Goal: Task Accomplishment & Management: Complete application form

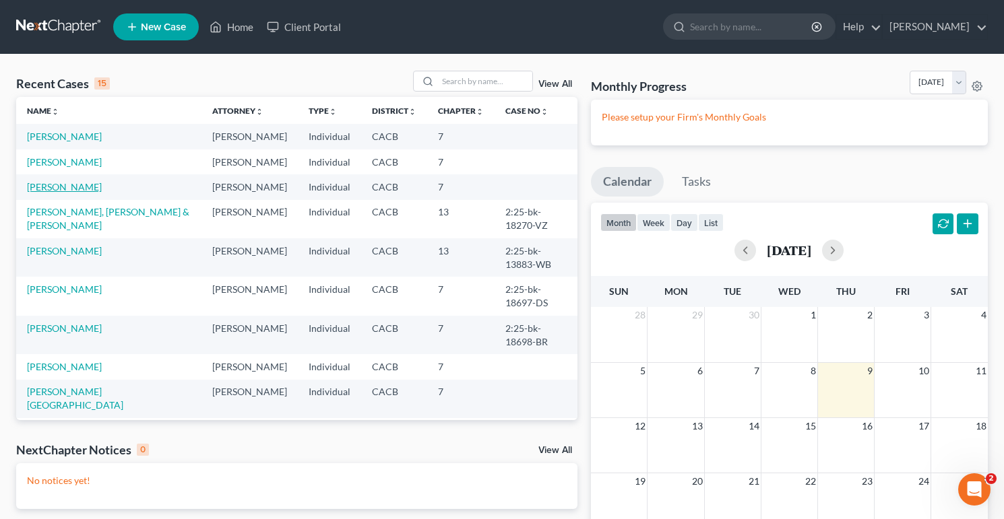
click at [67, 190] on link "[PERSON_NAME]" at bounding box center [64, 186] width 75 height 11
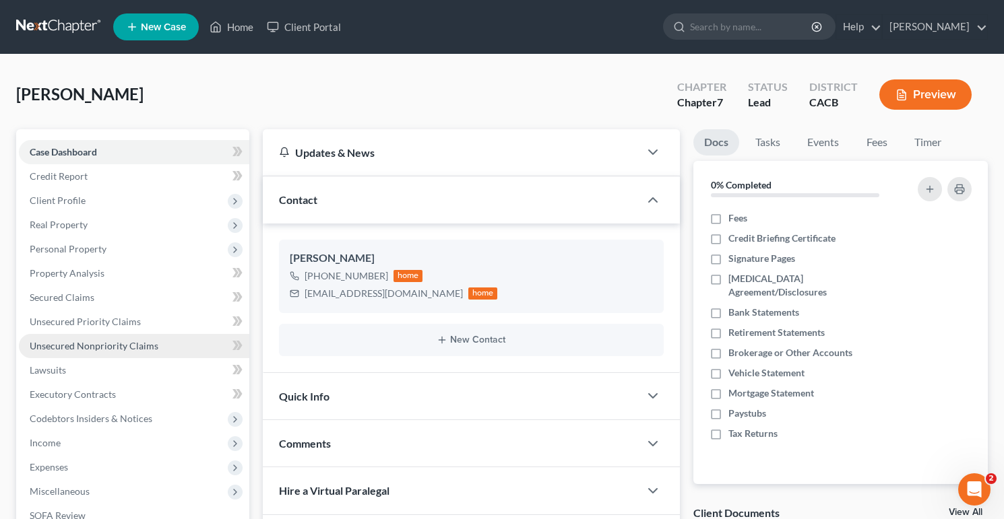
click at [129, 342] on span "Unsecured Nonpriority Claims" at bounding box center [94, 345] width 129 height 11
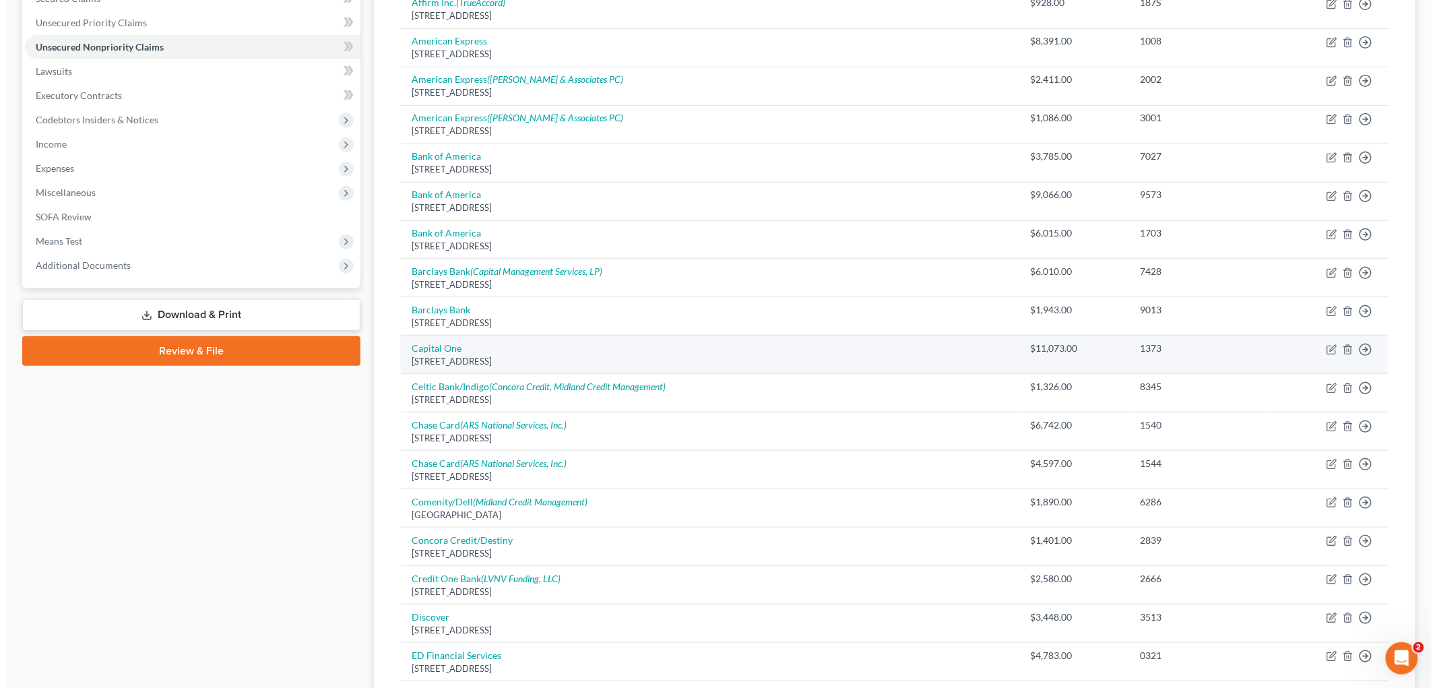
scroll to position [75, 0]
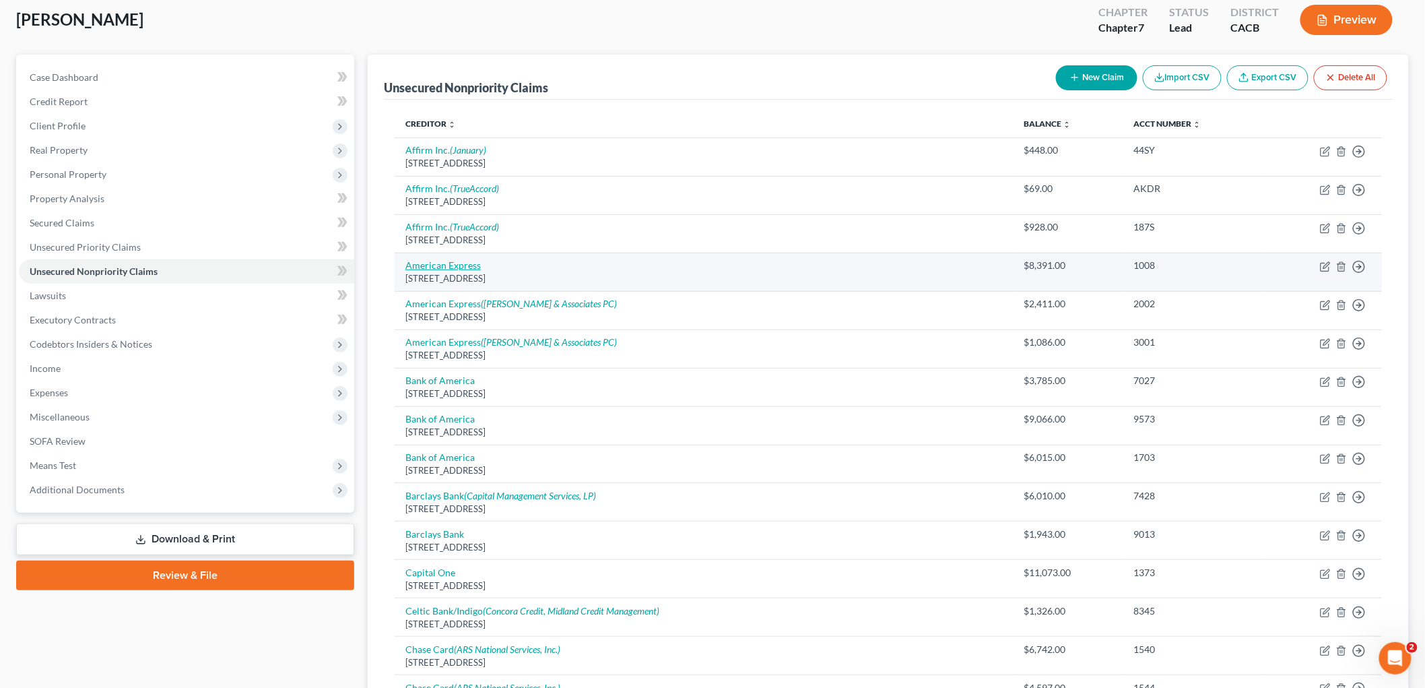
click at [462, 265] on link "American Express" at bounding box center [442, 264] width 75 height 11
select select "9"
select select "2"
select select "0"
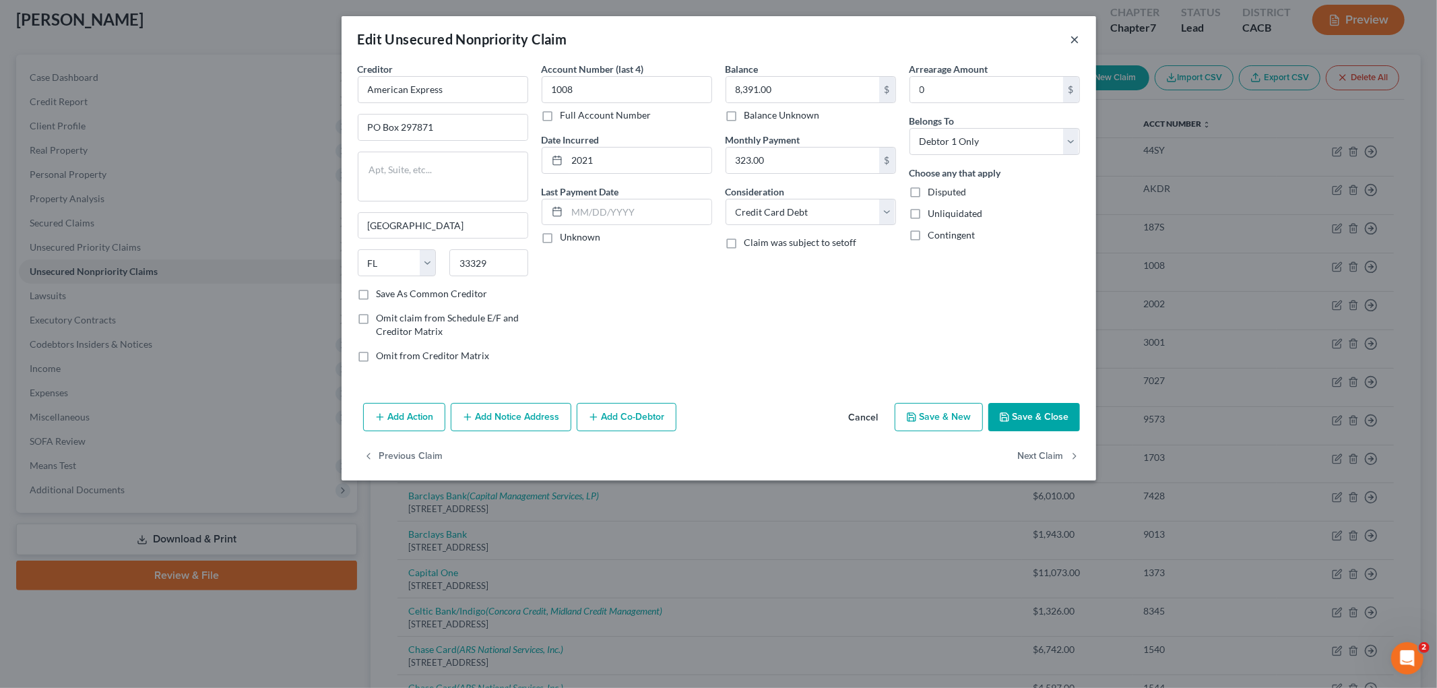
click at [1003, 36] on button "×" at bounding box center [1074, 39] width 9 height 16
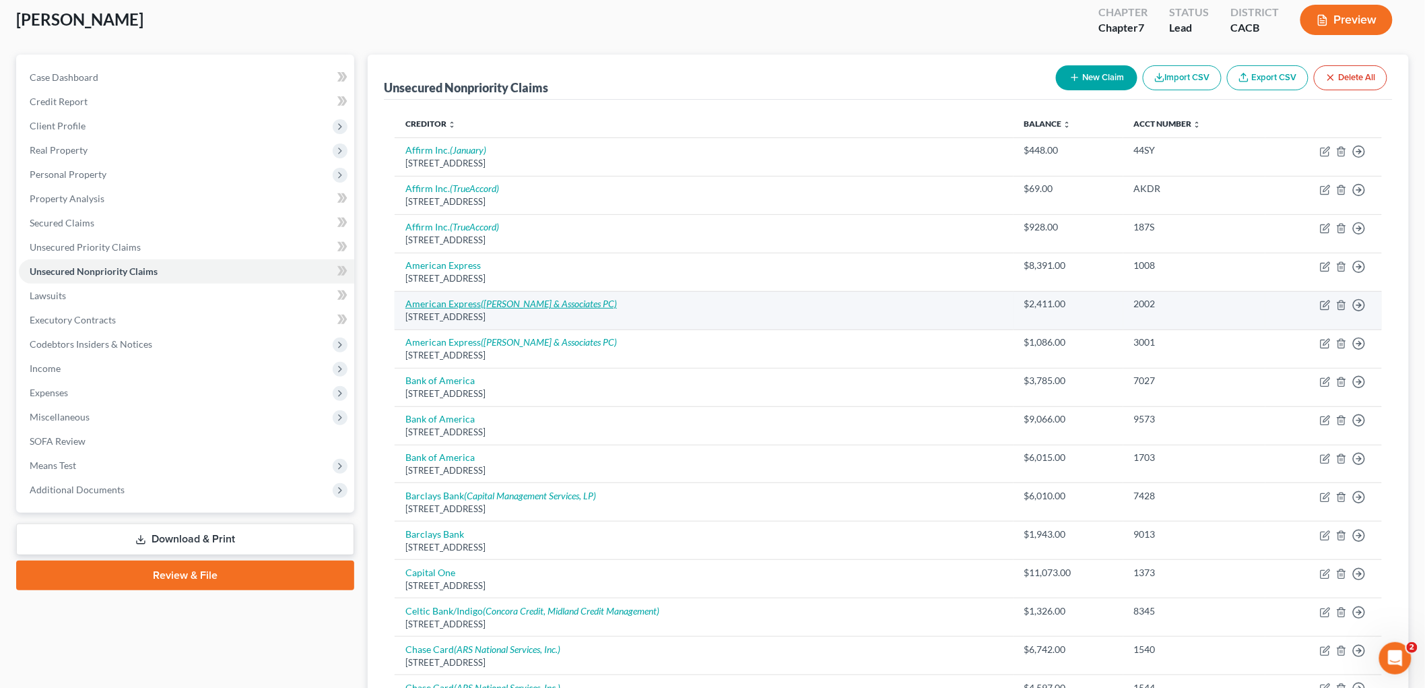
click at [430, 305] on link "American Express ([PERSON_NAME] & Associates PC)" at bounding box center [511, 303] width 212 height 11
select select "9"
select select "2"
select select "0"
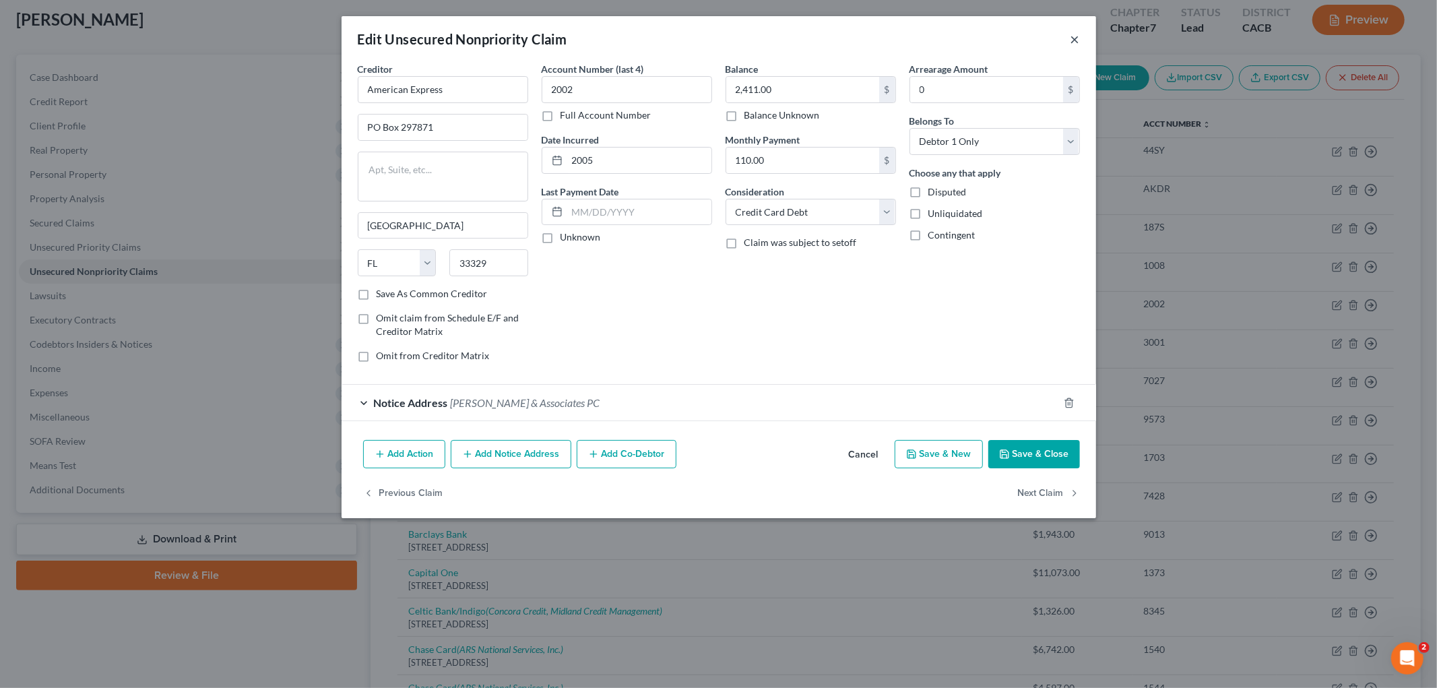
drag, startPoint x: 1069, startPoint y: 44, endPoint x: 1072, endPoint y: 38, distance: 7.3
click at [1003, 44] on button "×" at bounding box center [1074, 39] width 9 height 16
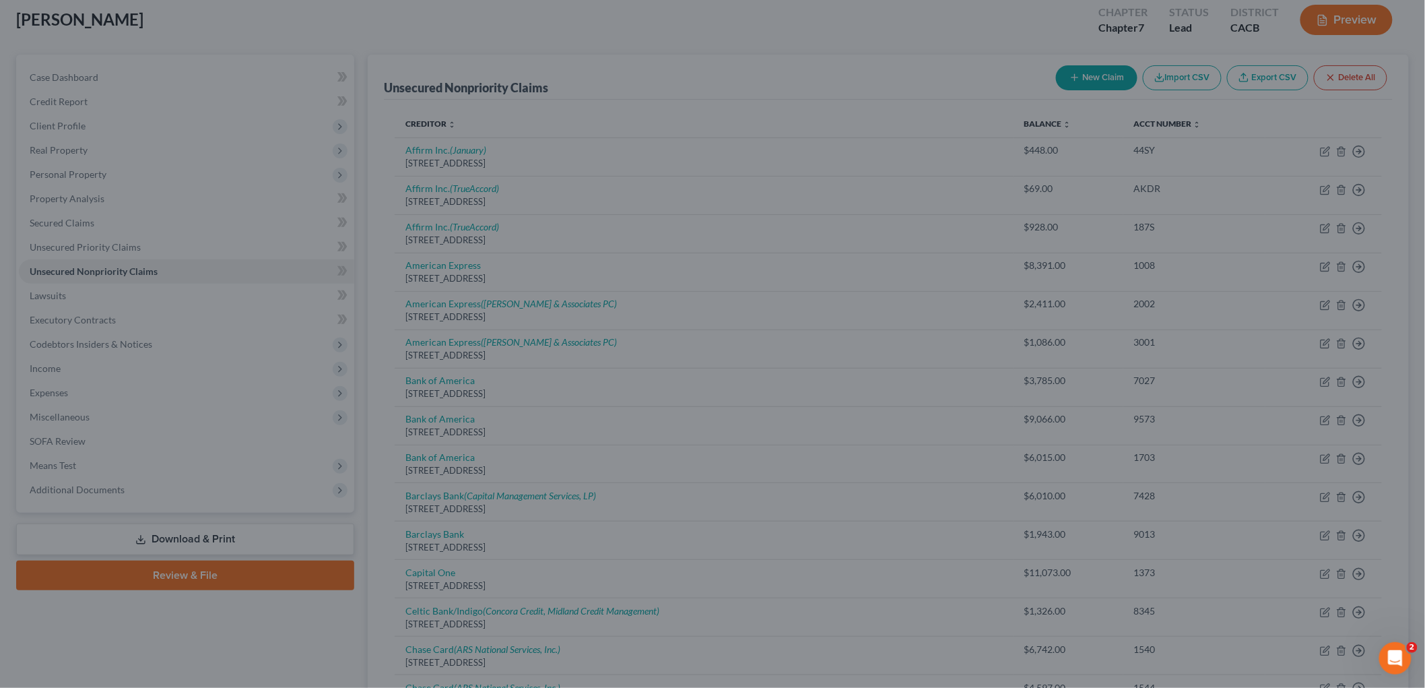
click at [1003, 38] on div at bounding box center [712, 344] width 1425 height 688
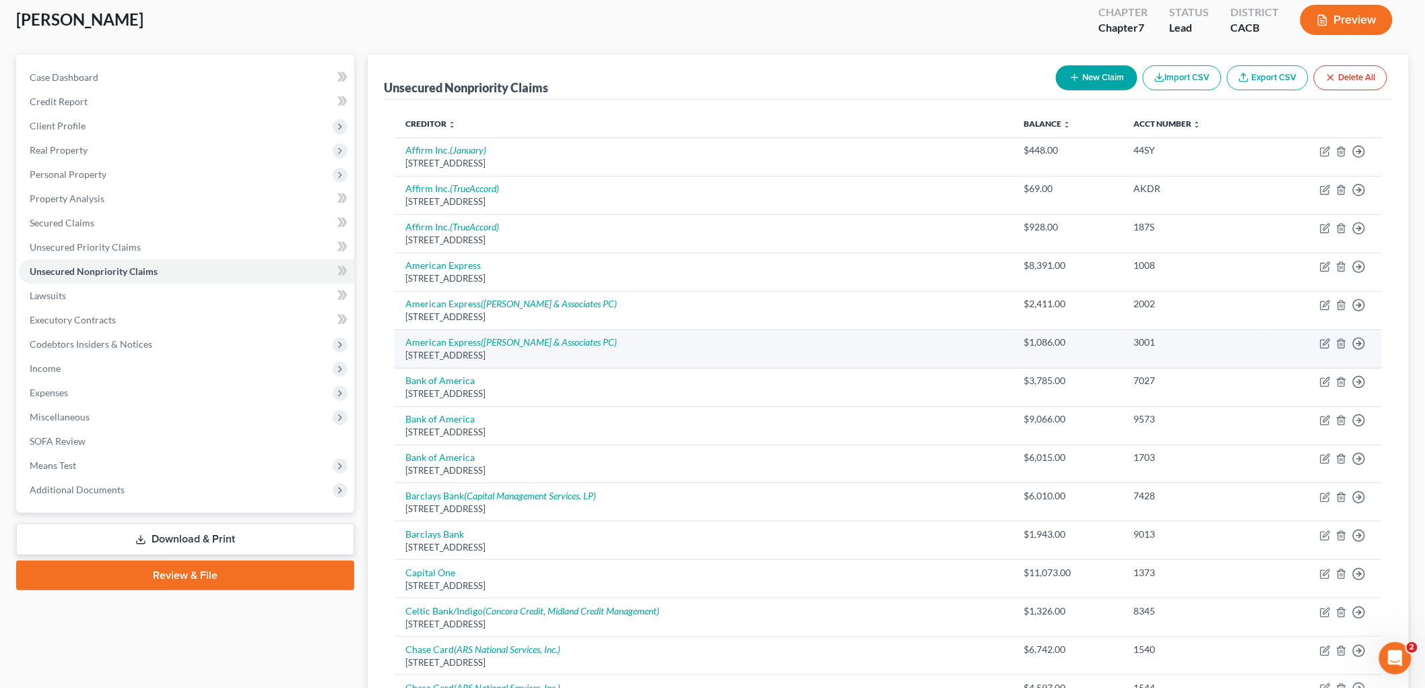
click at [447, 354] on div "[STREET_ADDRESS]" at bounding box center [703, 355] width 597 height 13
click at [457, 338] on link "American Express ([PERSON_NAME] & Associates PC)" at bounding box center [511, 341] width 212 height 11
select select "9"
select select "2"
select select "0"
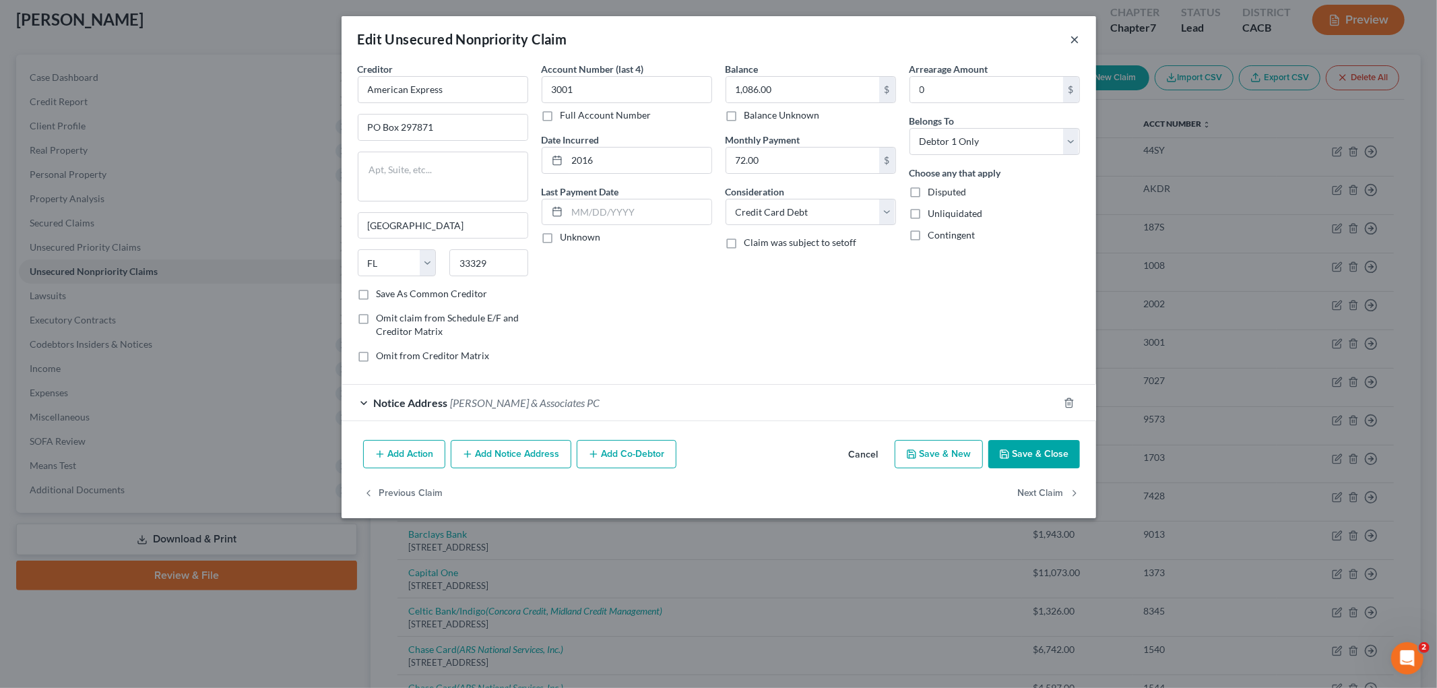
click at [1003, 41] on button "×" at bounding box center [1074, 39] width 9 height 16
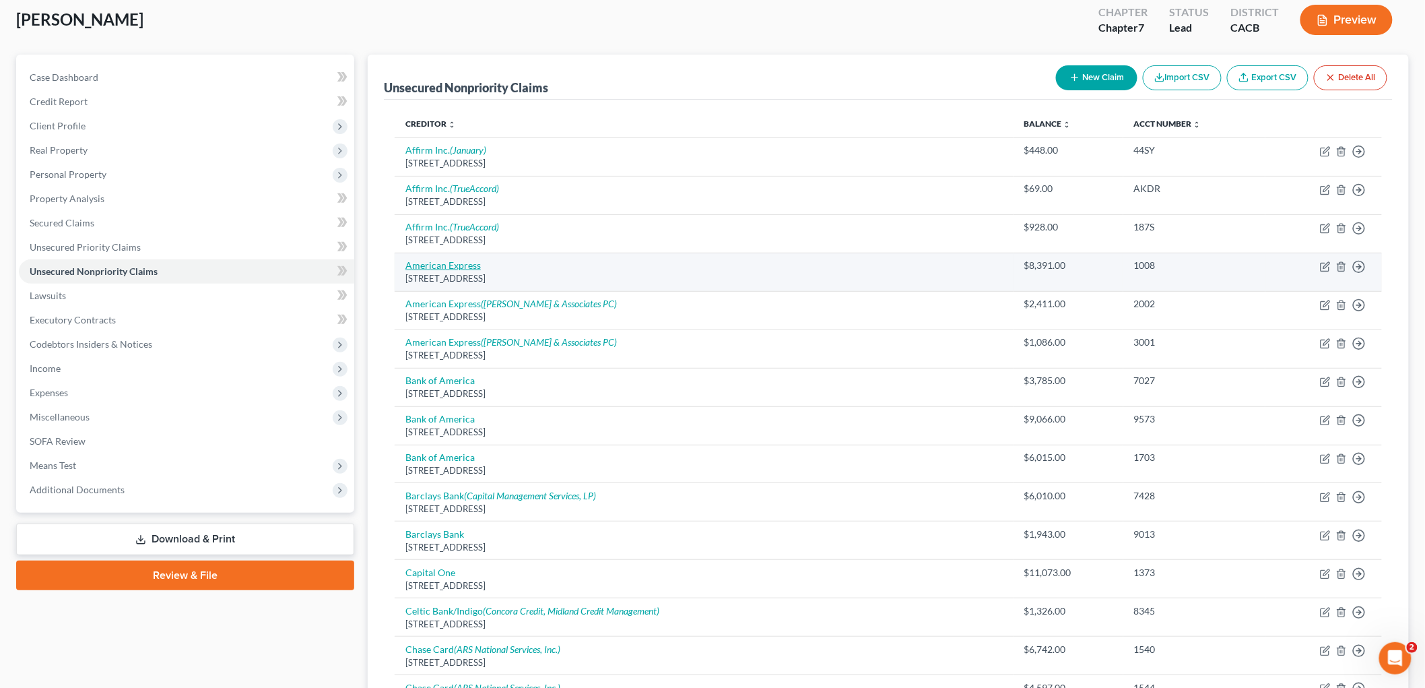
click at [457, 259] on link "American Express" at bounding box center [442, 264] width 75 height 11
select select "9"
select select "2"
select select "0"
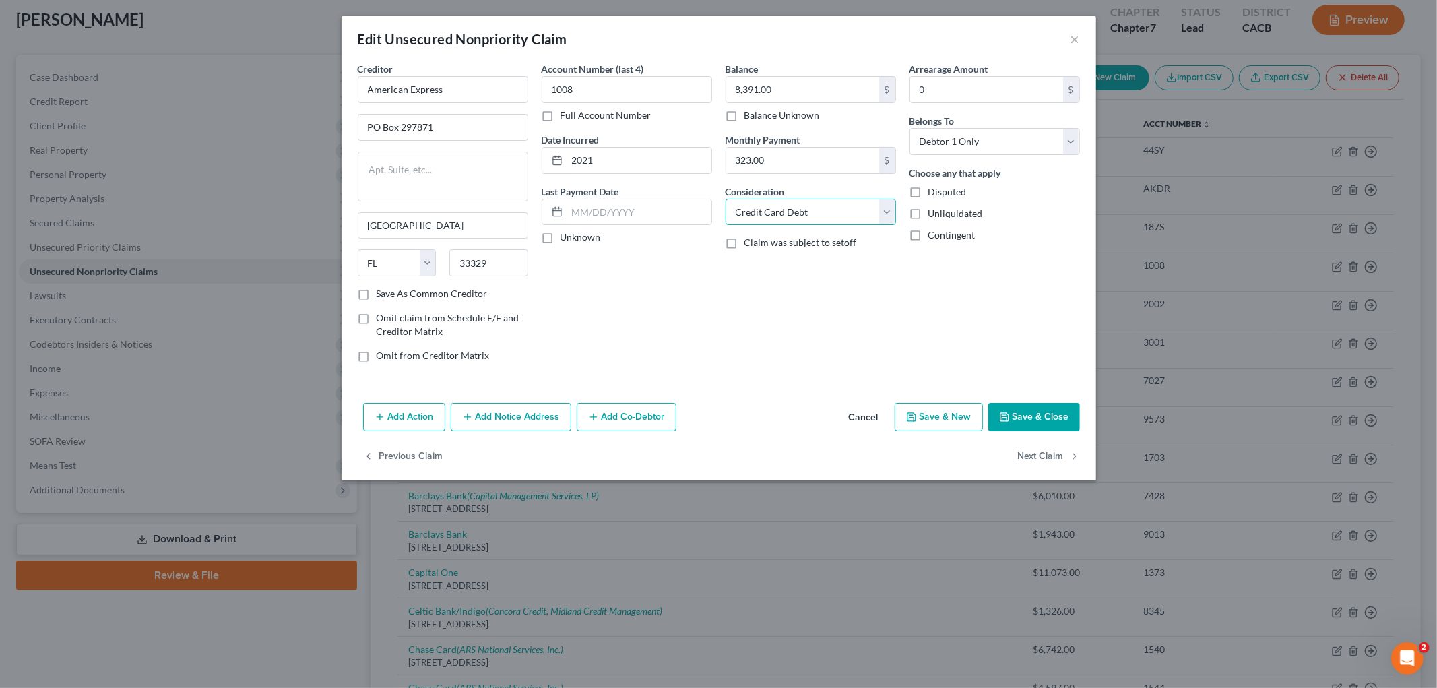
drag, startPoint x: 778, startPoint y: 203, endPoint x: 772, endPoint y: 223, distance: 21.1
click at [778, 203] on select "Select Cable / Satellite Services Collection Agency Credit Card Debt Debt Couns…" at bounding box center [810, 212] width 170 height 27
select select "14"
click at [725, 199] on select "Select Cable / Satellite Services Collection Agency Credit Card Debt Debt Couns…" at bounding box center [810, 212] width 170 height 27
click at [791, 258] on input "text" at bounding box center [810, 264] width 169 height 26
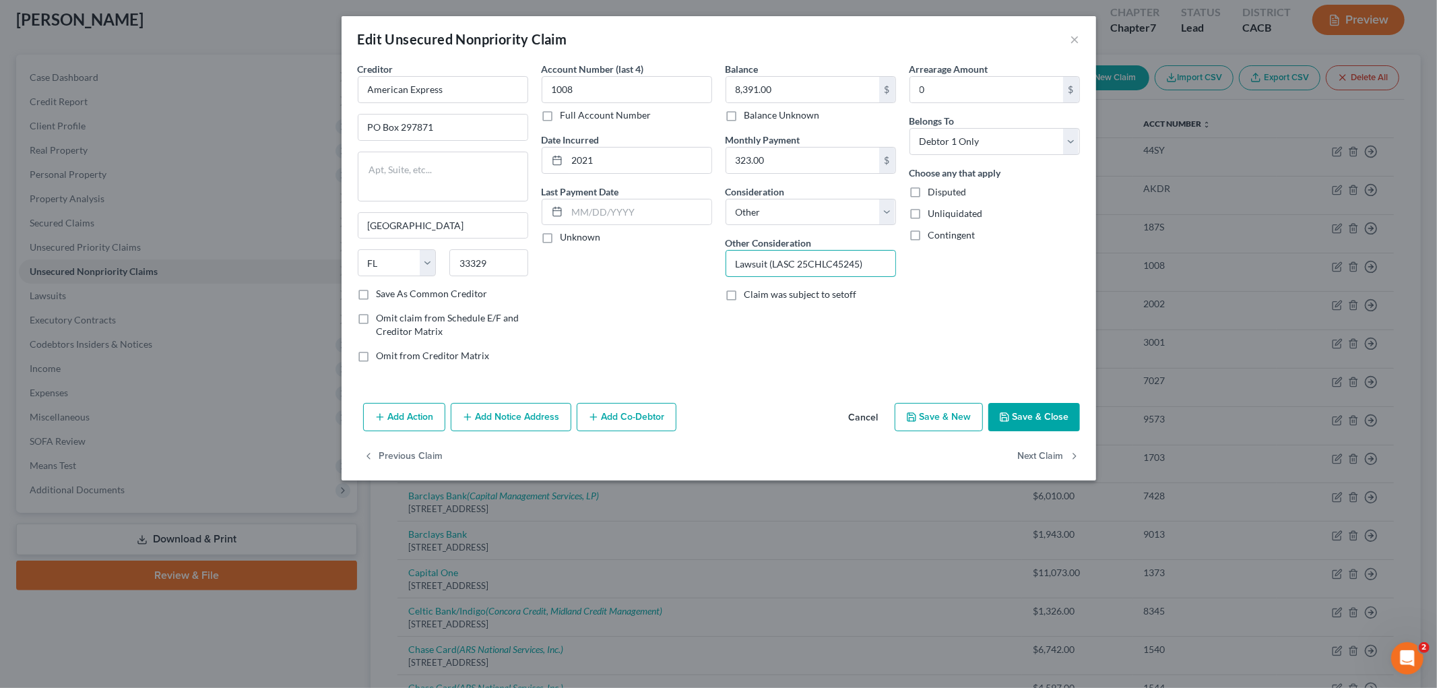
type input "Lawsuit (LASC 25CHLC45245)"
click at [512, 416] on button "Add Notice Address" at bounding box center [511, 417] width 121 height 28
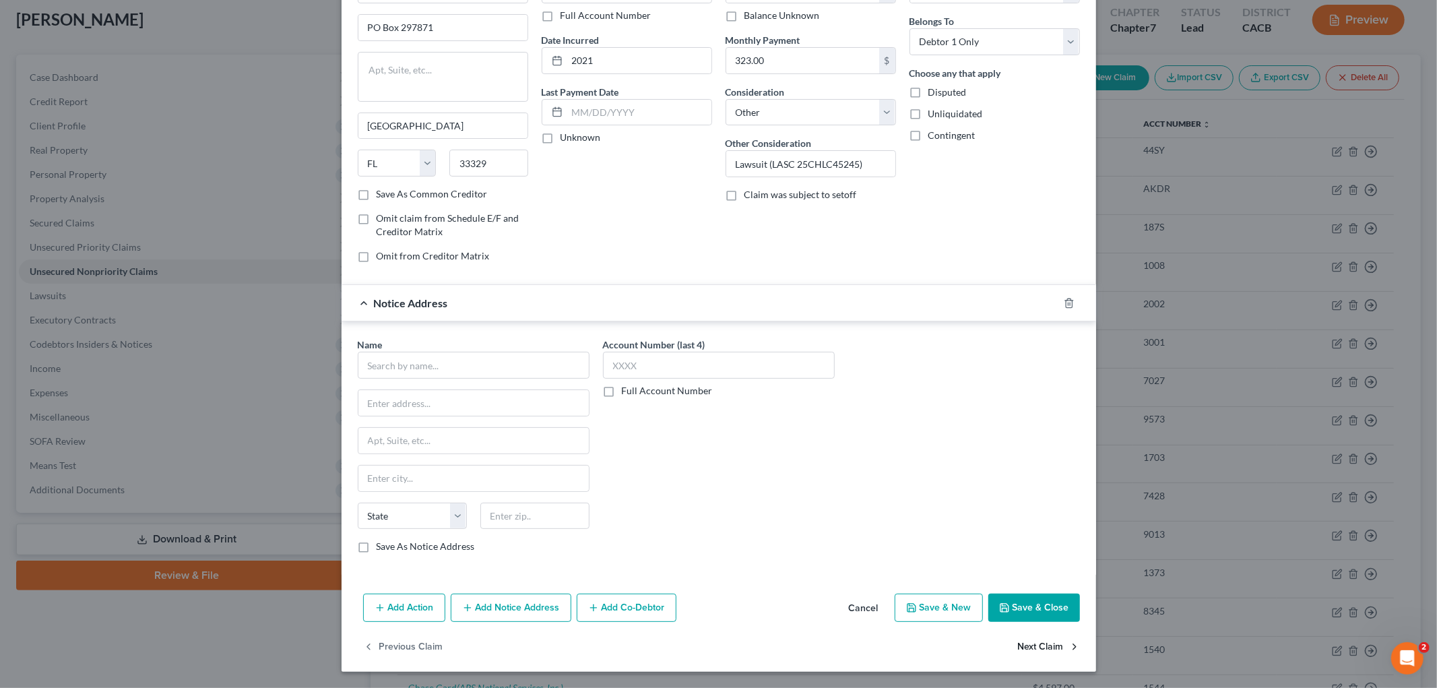
scroll to position [101, 0]
click at [1003, 519] on button "Save & Close" at bounding box center [1034, 607] width 92 height 28
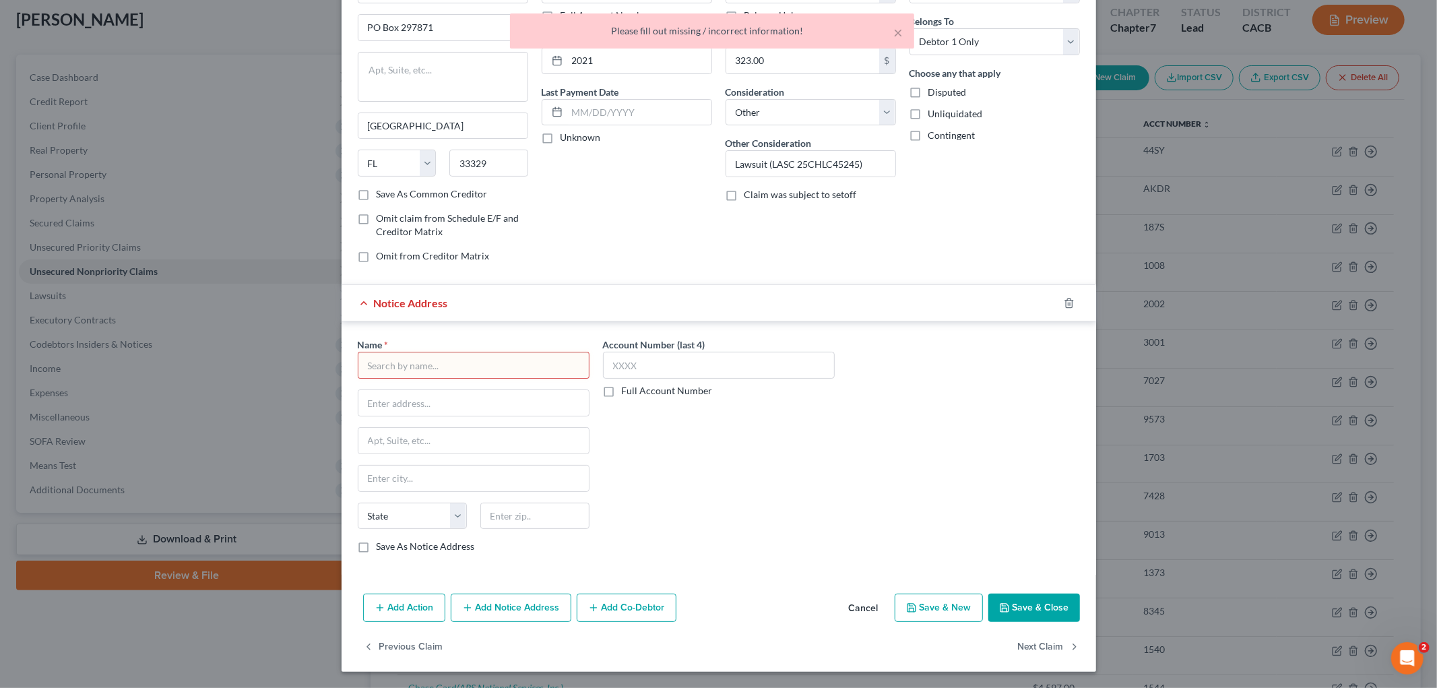
click at [1003, 302] on div at bounding box center [1077, 303] width 38 height 22
click at [1003, 304] on icon "button" at bounding box center [1069, 302] width 6 height 9
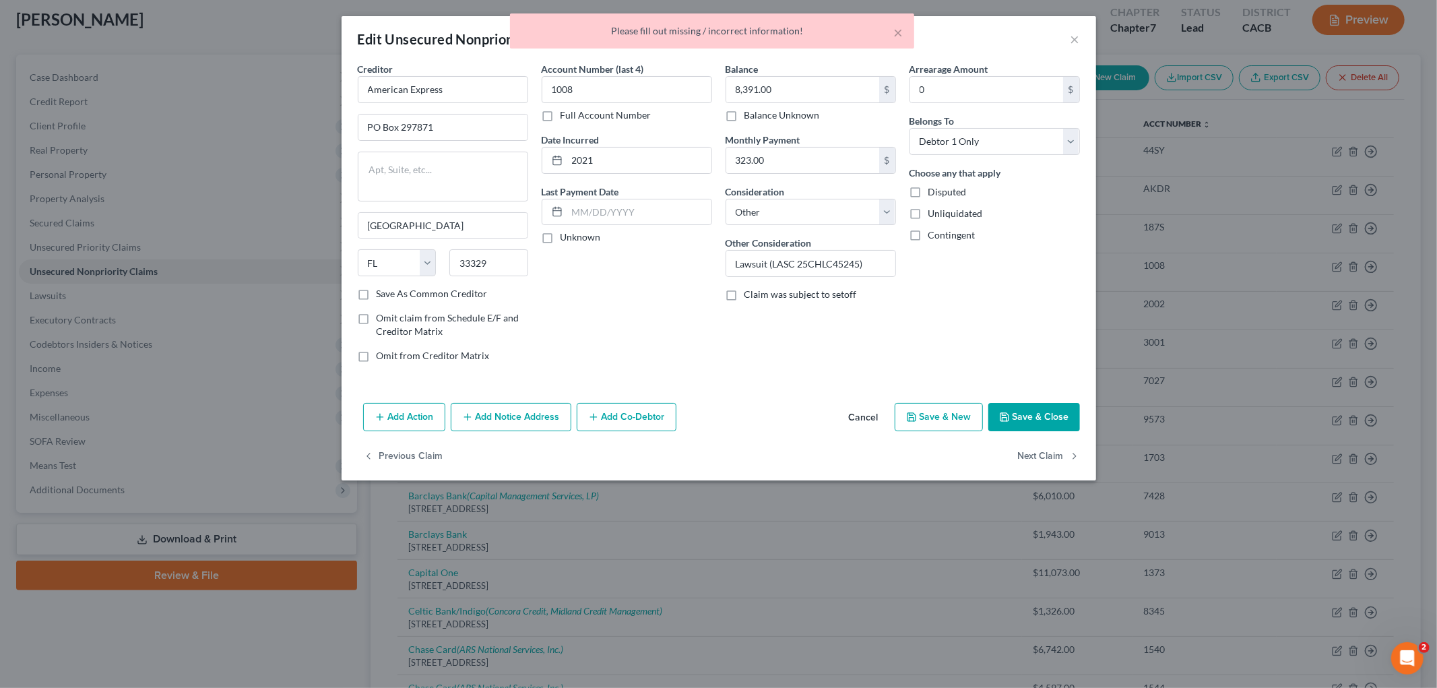
drag, startPoint x: 1037, startPoint y: 429, endPoint x: 1039, endPoint y: 420, distance: 9.0
click at [1003, 420] on button "Save & Close" at bounding box center [1034, 417] width 92 height 28
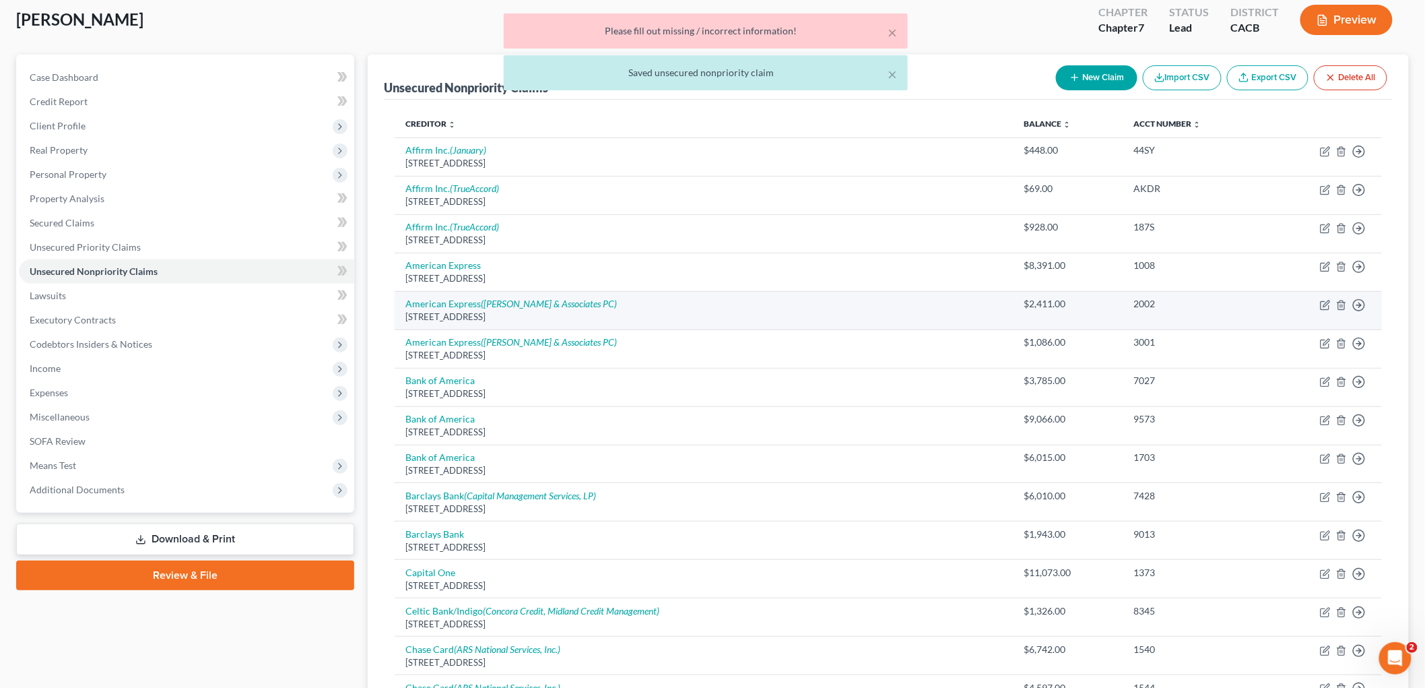
click at [529, 297] on td "American Express ([PERSON_NAME] & Associates PC) [STREET_ADDRESS]" at bounding box center [704, 310] width 619 height 38
click at [529, 298] on icon "([PERSON_NAME] & Associates PC)" at bounding box center [549, 303] width 136 height 11
select select "9"
select select "2"
select select "0"
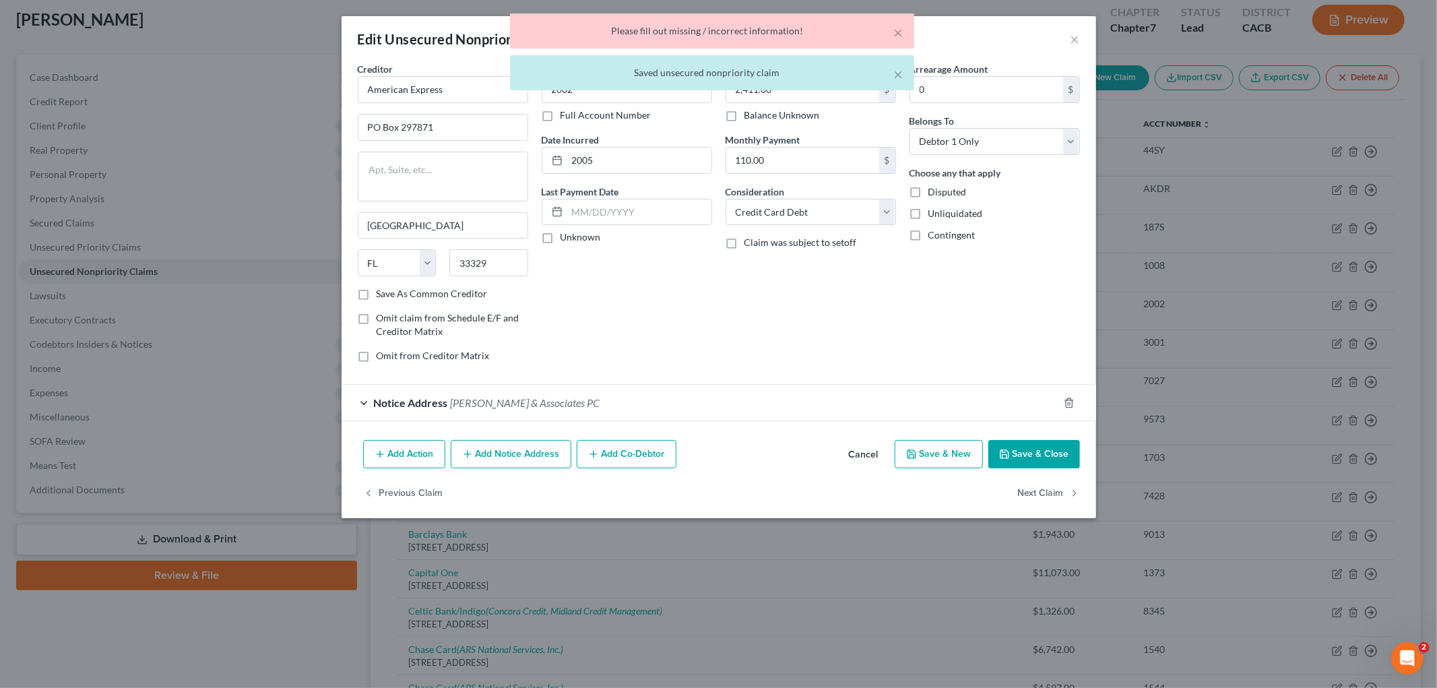
click at [438, 401] on span "Notice Address" at bounding box center [411, 402] width 74 height 13
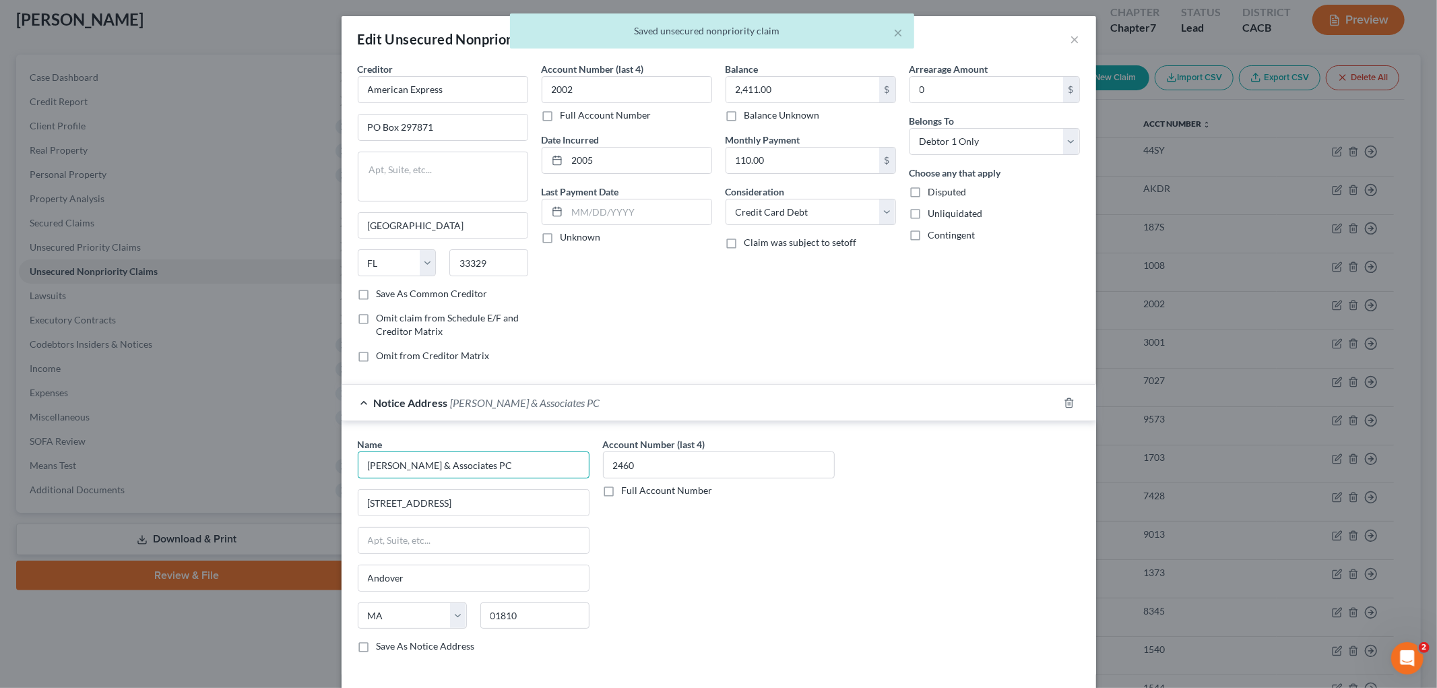
drag, startPoint x: 535, startPoint y: 467, endPoint x: 197, endPoint y: 450, distance: 338.6
click at [171, 453] on div "Edit Unsecured Nonpriority Claim × Creditor * American Express PO Box 297871 [G…" at bounding box center [718, 344] width 1437 height 688
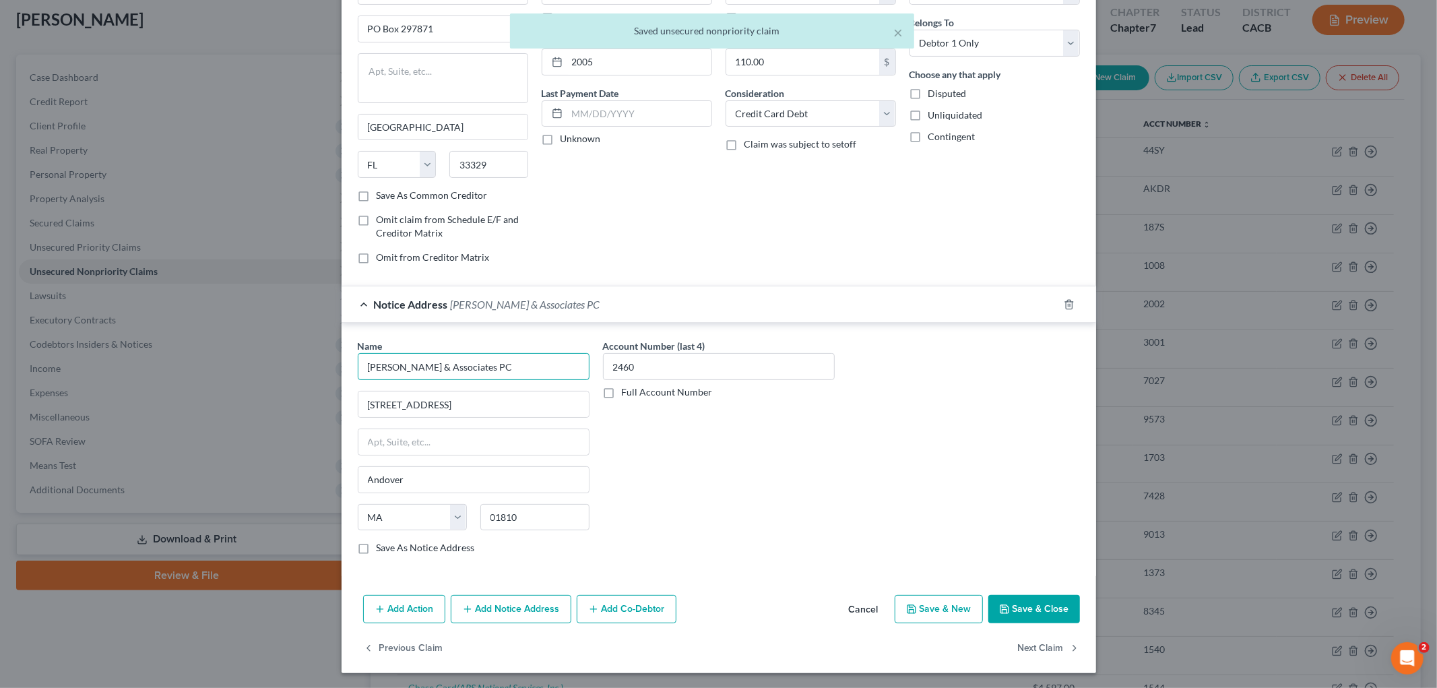
scroll to position [101, 0]
click at [1003, 519] on div "Add Action Add Notice Address Add Co-Debtor Cancel Save & New Save & Close" at bounding box center [719, 610] width 754 height 44
click at [1003, 519] on button "Save & Close" at bounding box center [1034, 607] width 92 height 28
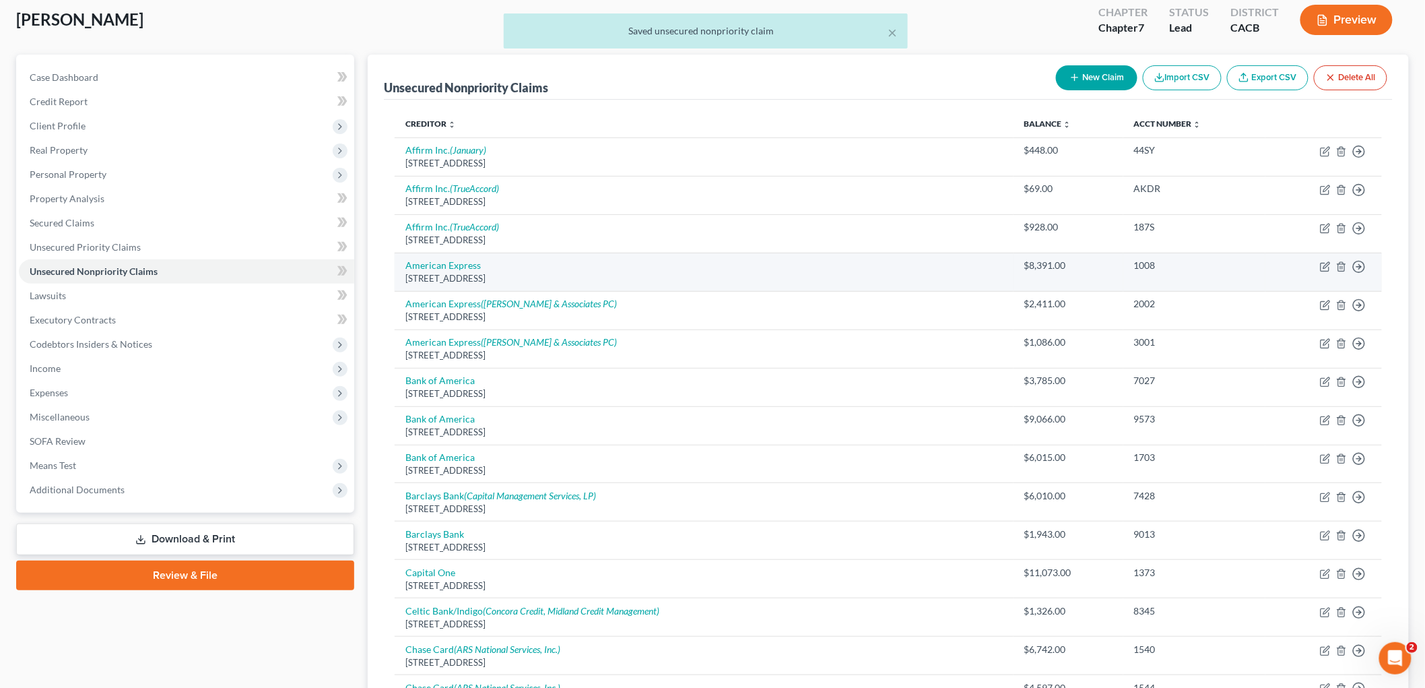
click at [428, 258] on td "American Express [STREET_ADDRESS]" at bounding box center [704, 272] width 619 height 38
click at [432, 265] on link "American Express" at bounding box center [442, 264] width 75 height 11
select select "9"
select select "14"
select select "0"
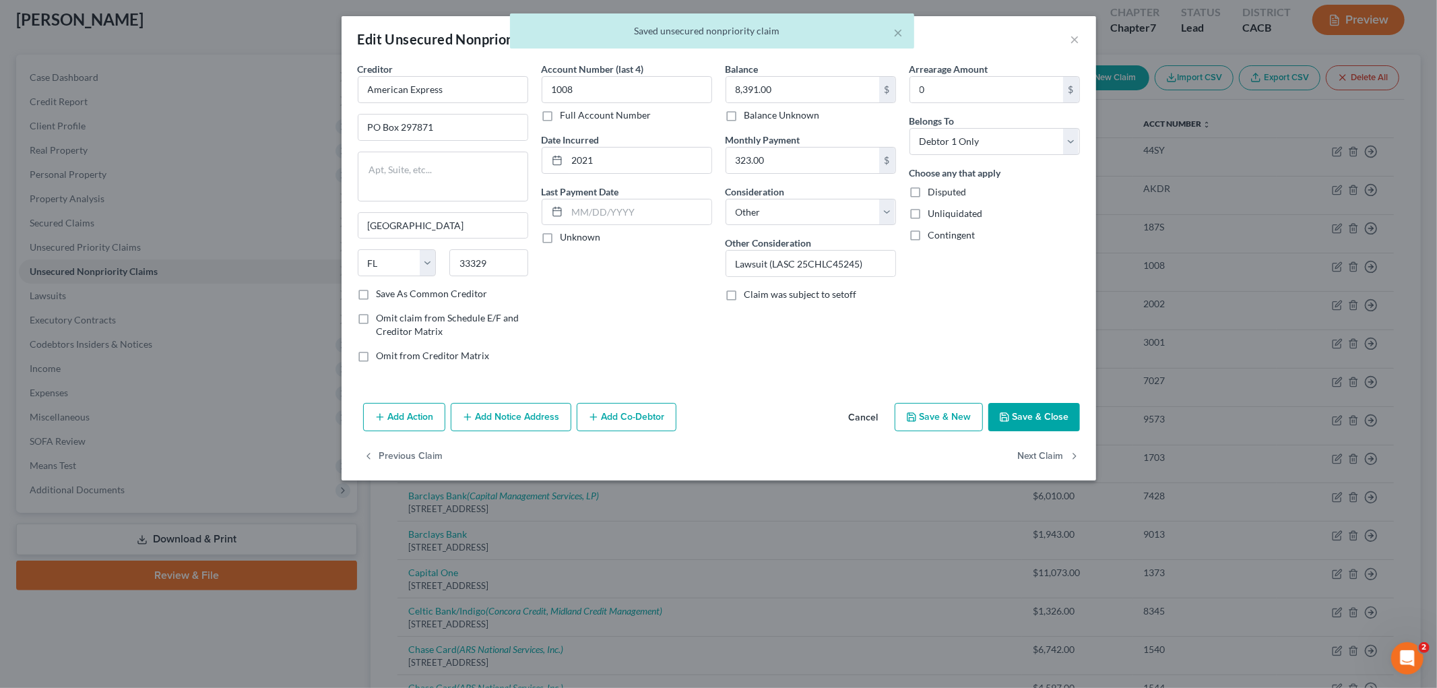
drag, startPoint x: 499, startPoint y: 395, endPoint x: 514, endPoint y: 408, distance: 20.0
click at [503, 397] on div "Creditor * American Express [GEOGRAPHIC_DATA] [GEOGRAPHIC_DATA] [US_STATE] AK A…" at bounding box center [719, 229] width 754 height 335
click at [514, 408] on button "Add Notice Address" at bounding box center [511, 417] width 121 height 28
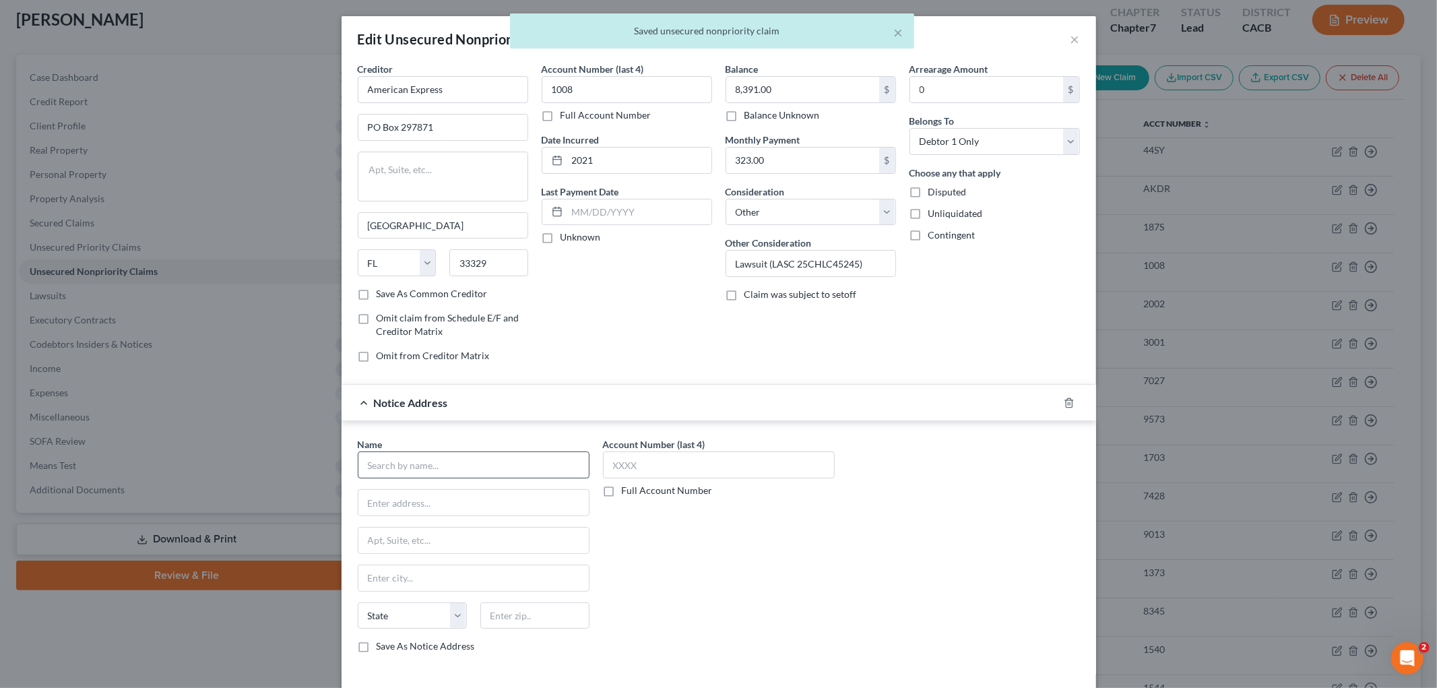
click at [405, 455] on div "Name *" at bounding box center [474, 457] width 232 height 41
click at [408, 465] on input "text" at bounding box center [474, 464] width 232 height 27
paste input "[PERSON_NAME] & Associates PC"
click at [362, 467] on input "[PERSON_NAME] & Associates PC" at bounding box center [474, 464] width 232 height 27
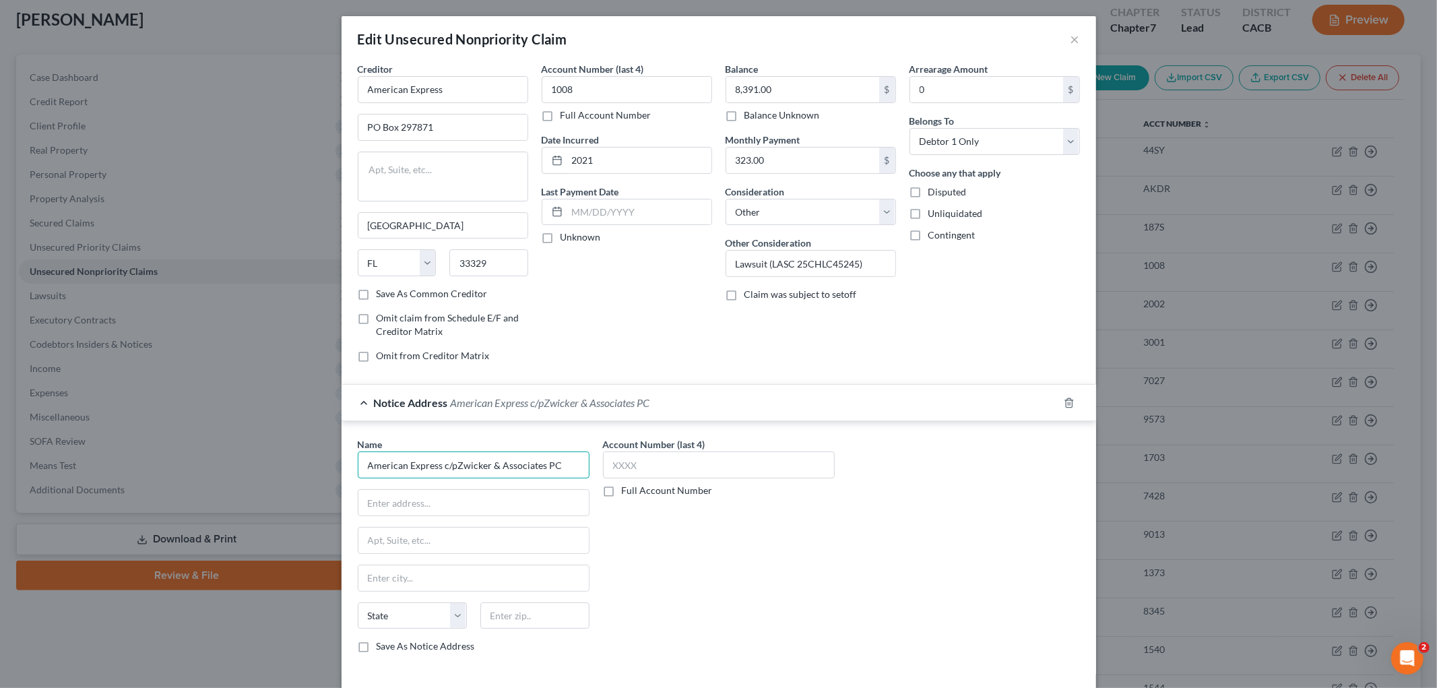
drag, startPoint x: 447, startPoint y: 457, endPoint x: 711, endPoint y: 488, distance: 265.2
click at [711, 488] on div "Name * American Express c/pZwicker & Associates PC State [US_STATE] AK AR AZ CA…" at bounding box center [719, 550] width 736 height 226
click at [446, 457] on input "American Express c/pZwicker & Associates PC" at bounding box center [474, 464] width 232 height 27
drag, startPoint x: 449, startPoint y: 461, endPoint x: 709, endPoint y: 472, distance: 260.2
click at [737, 470] on div "Name * American Express c/oZwicker & Associates PC State [US_STATE] AK AR AZ CA…" at bounding box center [719, 550] width 736 height 226
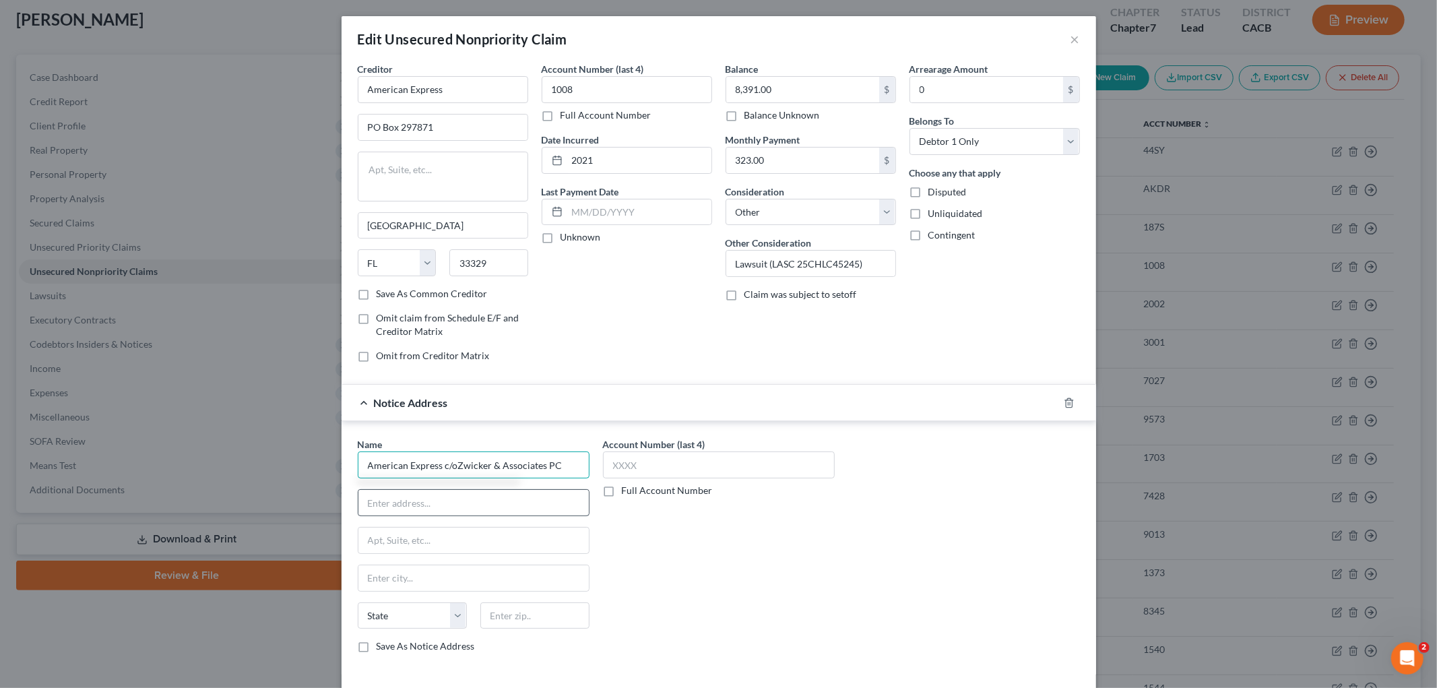
type input "American Express c/oZwicker & Associates PC"
drag, startPoint x: 395, startPoint y: 497, endPoint x: 454, endPoint y: 474, distance: 62.9
click at [395, 497] on input "text" at bounding box center [473, 503] width 230 height 26
paste input "[PERSON_NAME] & Associates PC"
type input "[PERSON_NAME] & Associates PC"
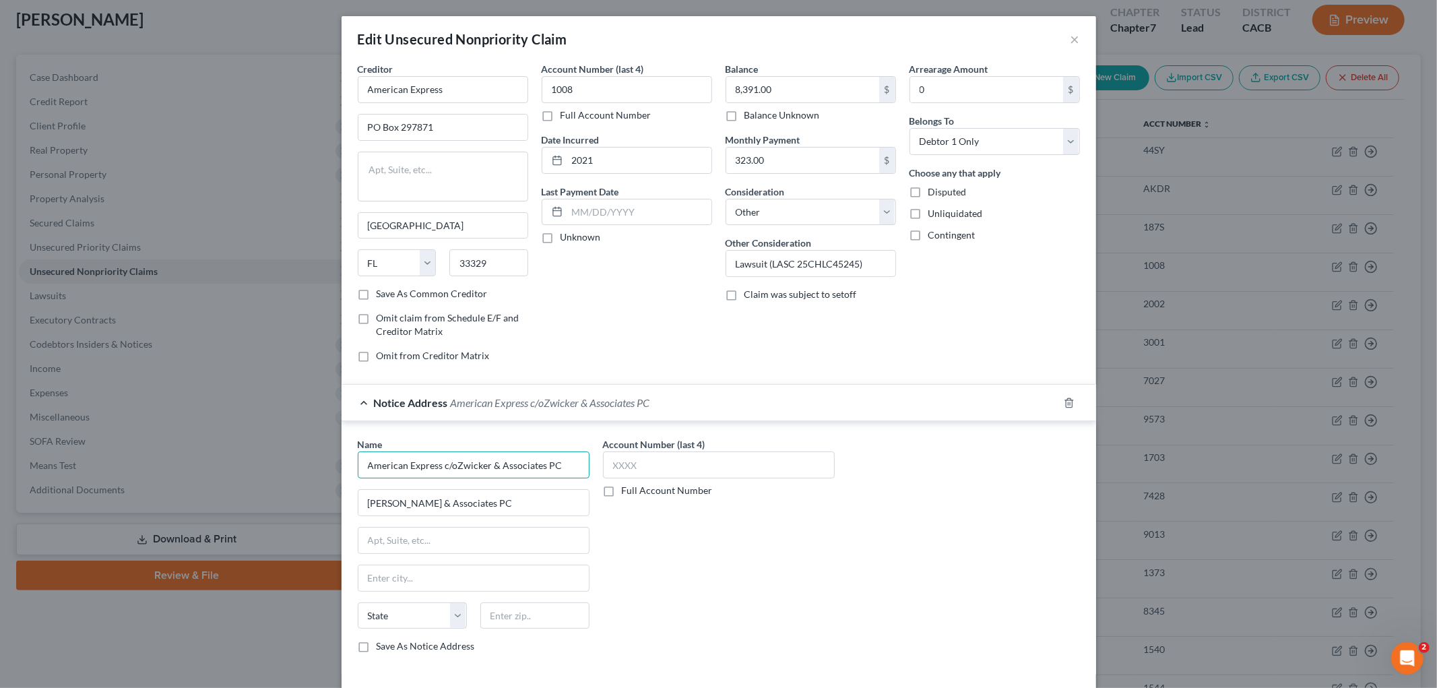
drag, startPoint x: 445, startPoint y: 465, endPoint x: 1145, endPoint y: 479, distance: 700.0
click at [1003, 492] on div "Edit Unsecured Nonpriority Claim × Creditor * American Express PO Box 297871 [G…" at bounding box center [718, 344] width 1437 height 688
type input "American Express c/o"
type input "[STREET_ADDRESS]"
drag, startPoint x: 533, startPoint y: 616, endPoint x: 430, endPoint y: 608, distance: 104.0
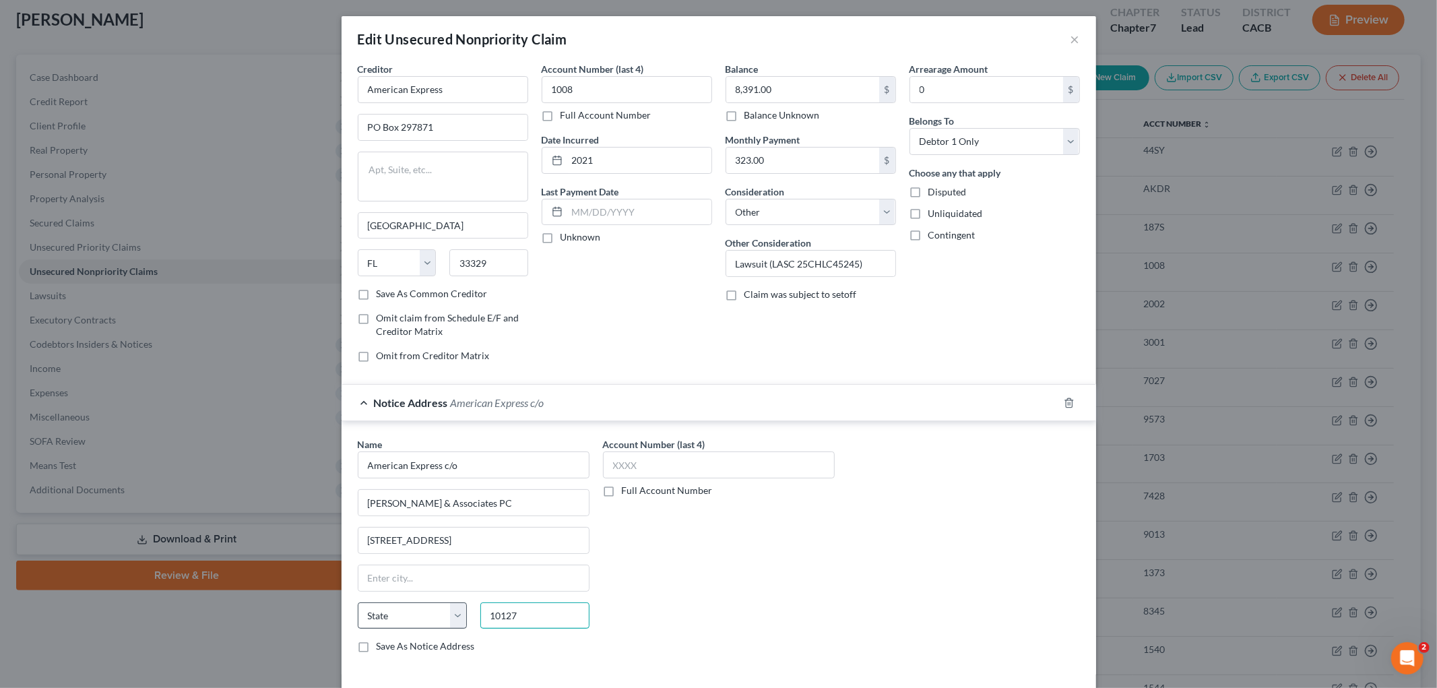
click at [425, 519] on div "State [US_STATE] AK AR AZ CA CO CT DE DC [GEOGRAPHIC_DATA] [GEOGRAPHIC_DATA] GU…" at bounding box center [473, 621] width 245 height 38
type input "91203"
type input "[GEOGRAPHIC_DATA]"
select select "4"
drag, startPoint x: 611, startPoint y: 110, endPoint x: 606, endPoint y: 89, distance: 21.4
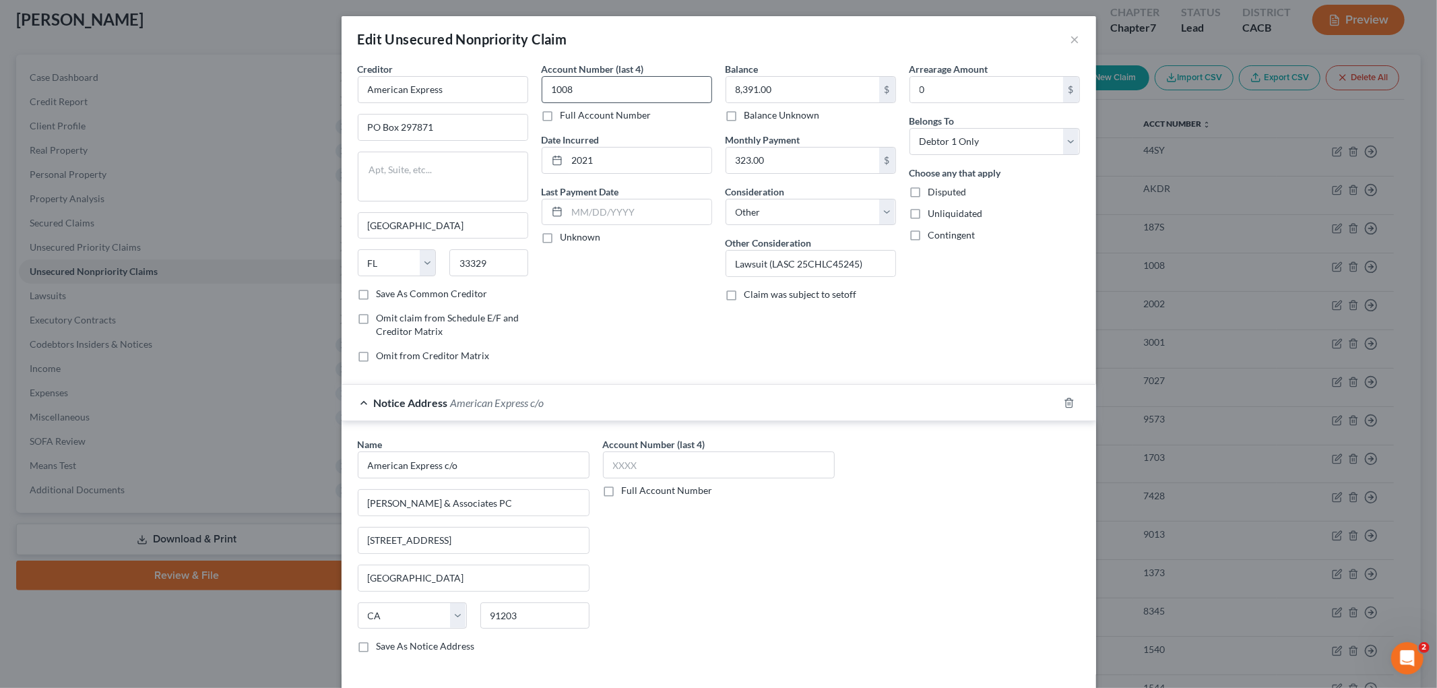
click at [611, 106] on div "Account Number (last 4) 1008 Full Account Number" at bounding box center [627, 92] width 170 height 60
click at [606, 89] on input "1008" at bounding box center [627, 89] width 170 height 27
drag, startPoint x: 606, startPoint y: 88, endPoint x: 502, endPoint y: 89, distance: 103.7
click at [504, 89] on div "Creditor * American Express [GEOGRAPHIC_DATA] [GEOGRAPHIC_DATA] [US_STATE] AK A…" at bounding box center [719, 217] width 736 height 311
click at [781, 455] on input "text" at bounding box center [719, 464] width 232 height 27
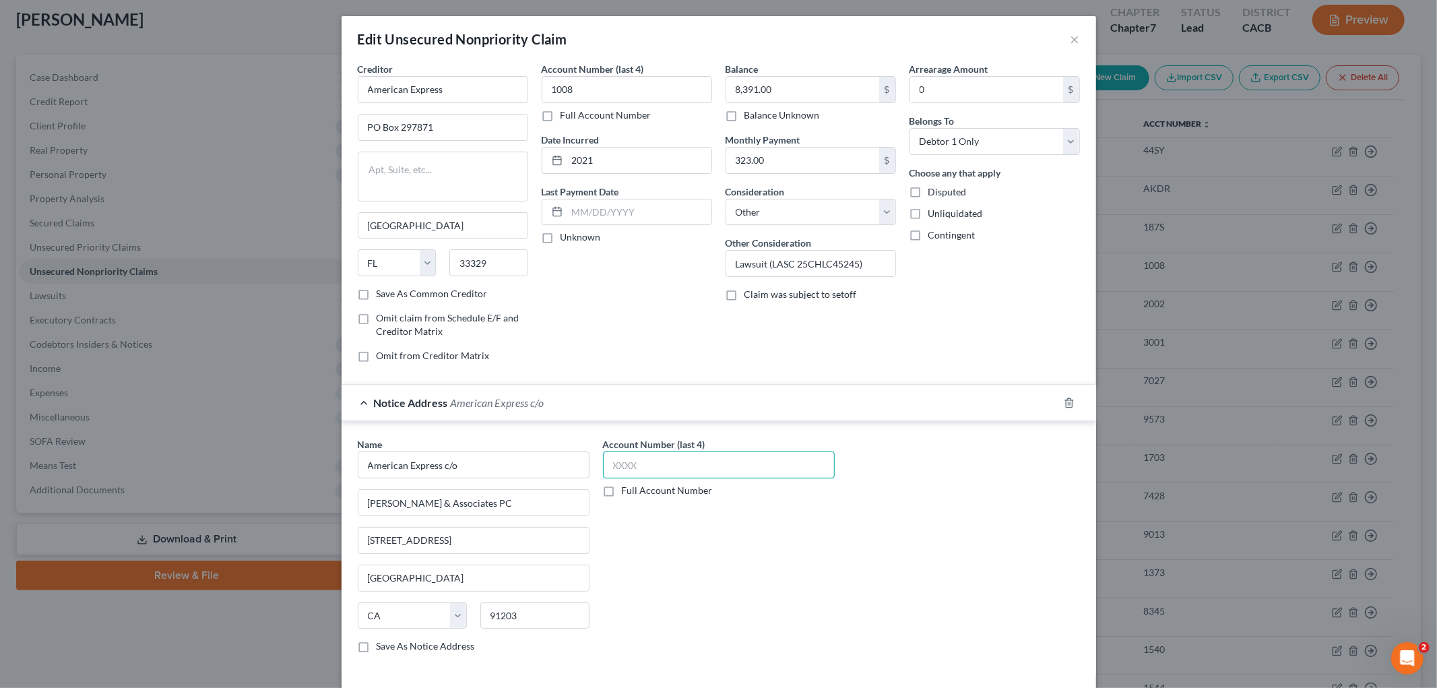
paste input "1008"
type input "1008"
click at [771, 519] on div "Account Number (last 4) 1008 Full Account Number" at bounding box center [718, 550] width 245 height 226
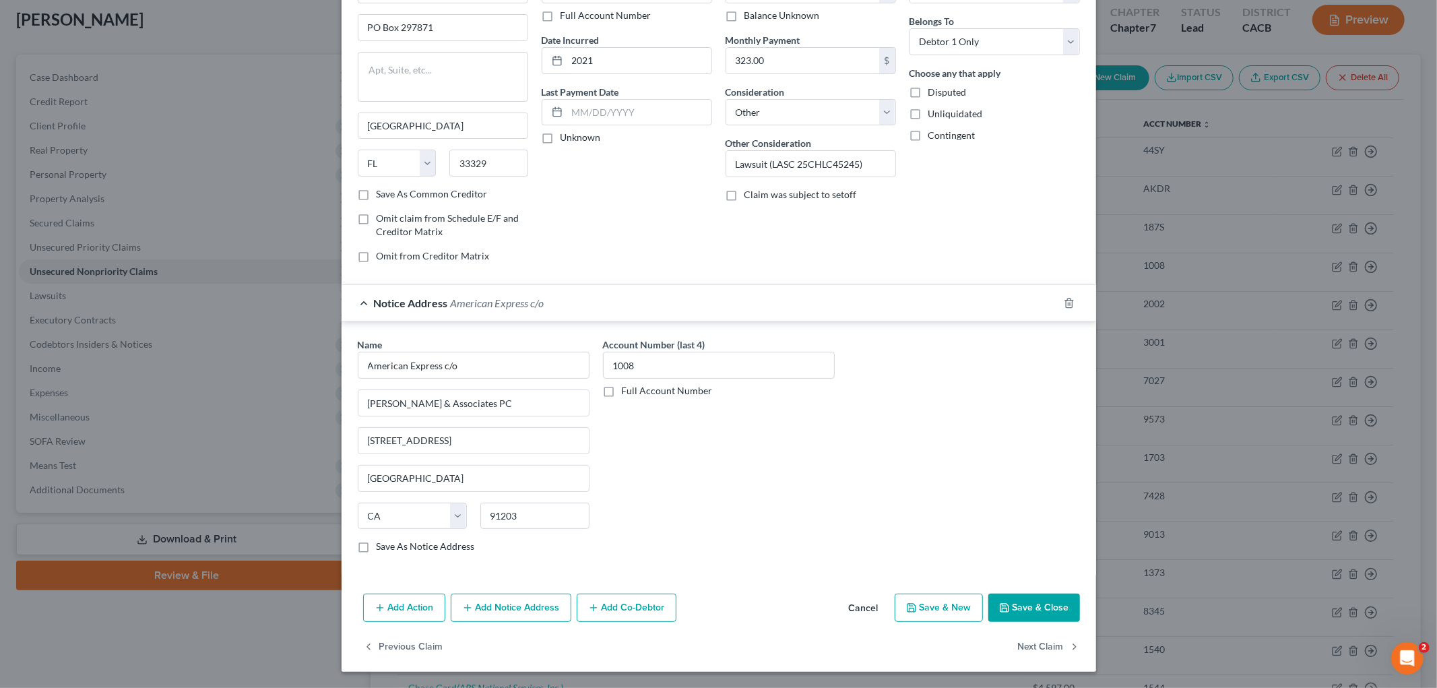
click at [1003, 519] on button "Save & Close" at bounding box center [1034, 607] width 92 height 28
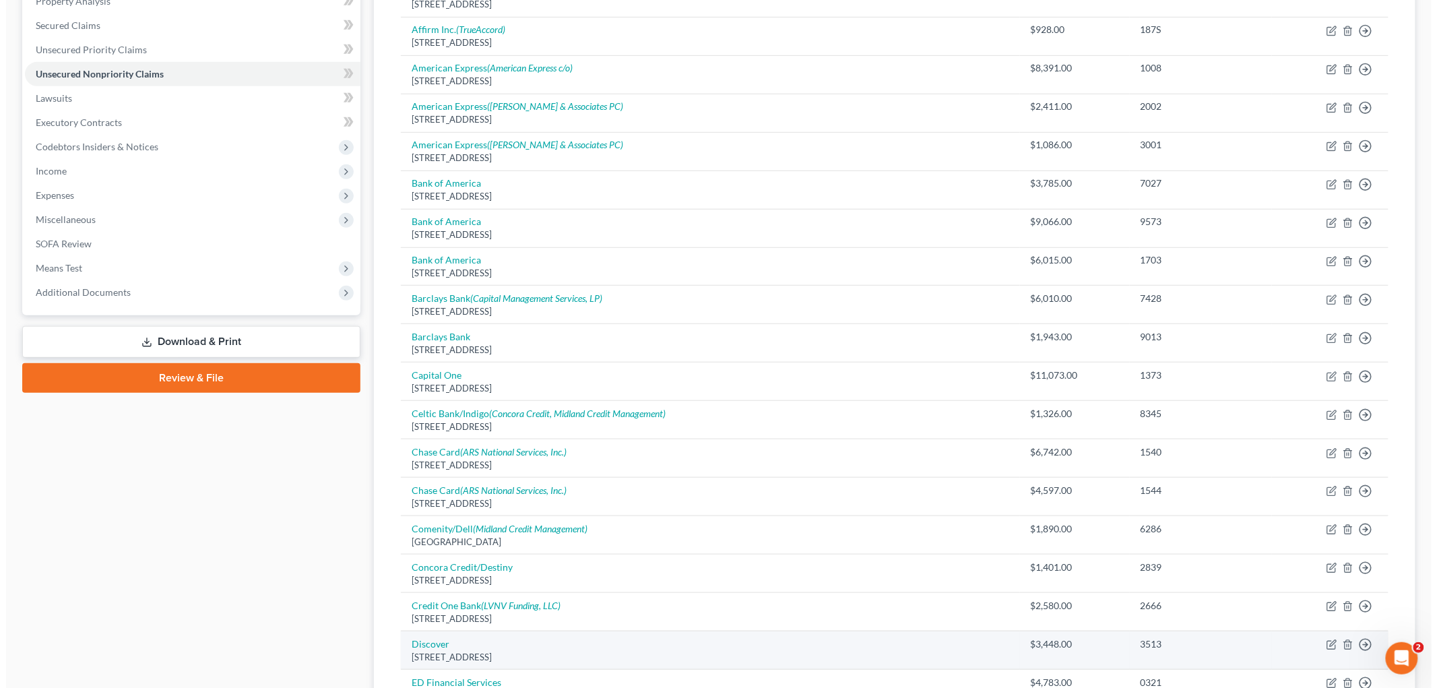
scroll to position [299, 0]
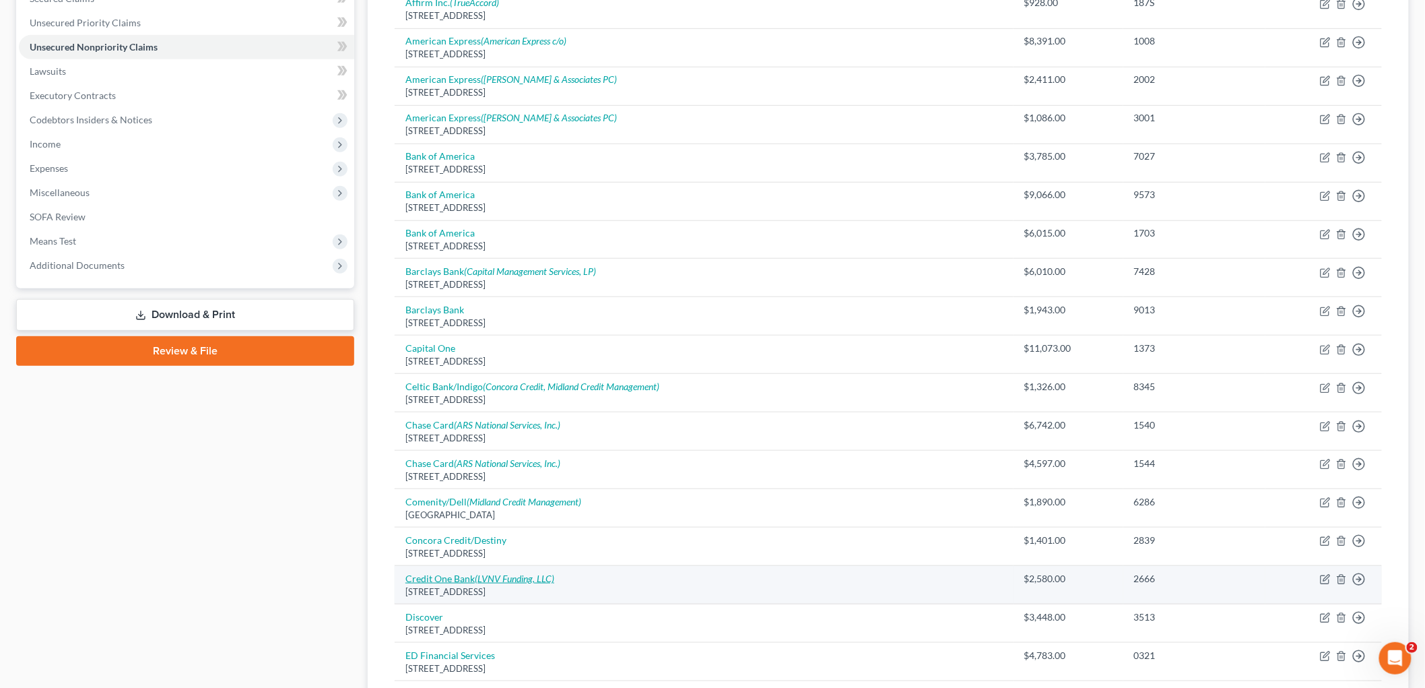
click at [480, 519] on icon "(LVNV Funding, LLC)" at bounding box center [514, 578] width 79 height 11
select select "31"
select select "2"
select select "0"
